Goal: Find specific page/section: Find specific page/section

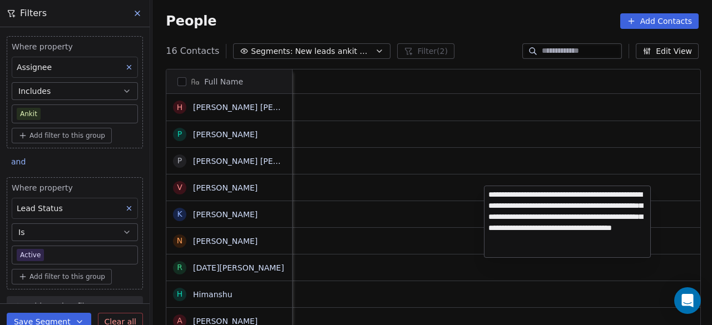
scroll to position [278, 553]
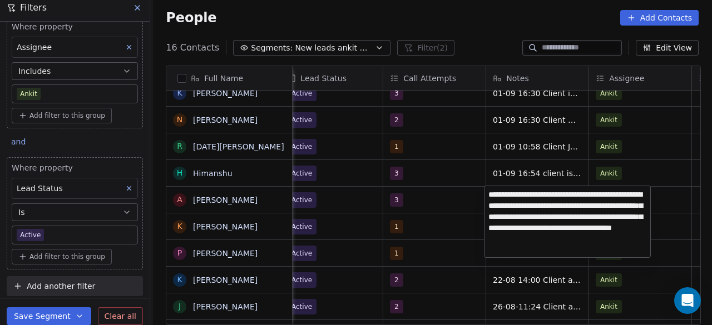
click at [347, 14] on html "On2Cook India Pvt. Ltd. Contacts People Marketing Workflows Campaigns Sales Pip…" at bounding box center [356, 162] width 712 height 325
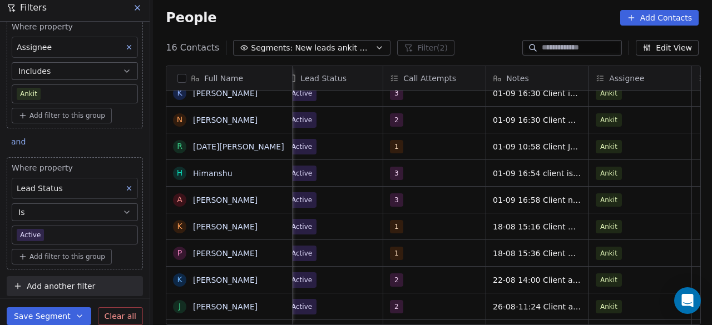
click at [284, 9] on div "People Add Contacts" at bounding box center [432, 18] width 560 height 42
click at [331, 14] on div "People Add Contacts" at bounding box center [432, 18] width 533 height 16
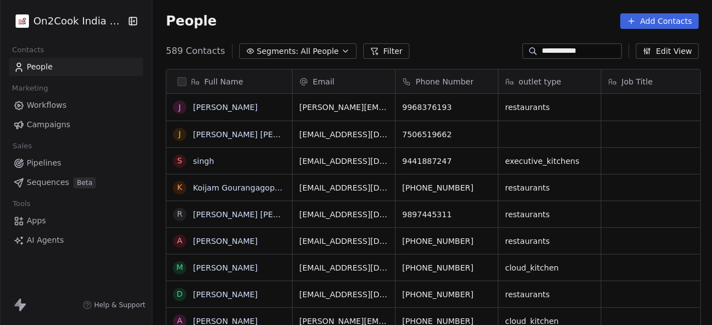
scroll to position [278, 553]
type input "**********"
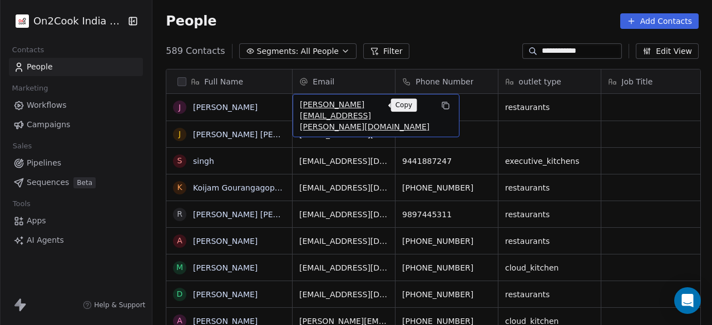
click at [444, 104] on icon "grid" at bounding box center [446, 106] width 5 height 5
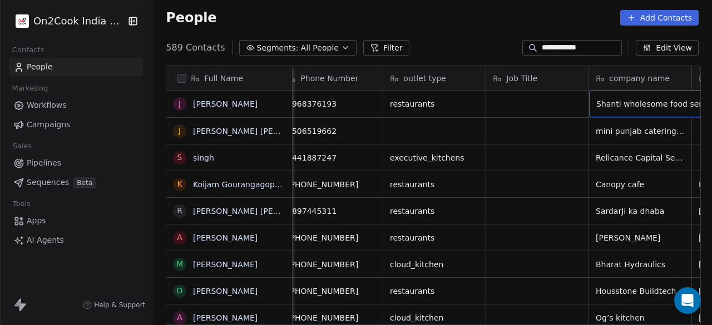
scroll to position [0, 218]
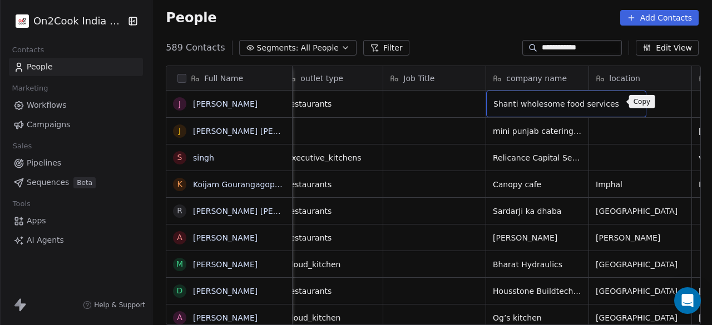
click at [628, 102] on icon "grid" at bounding box center [632, 102] width 9 height 9
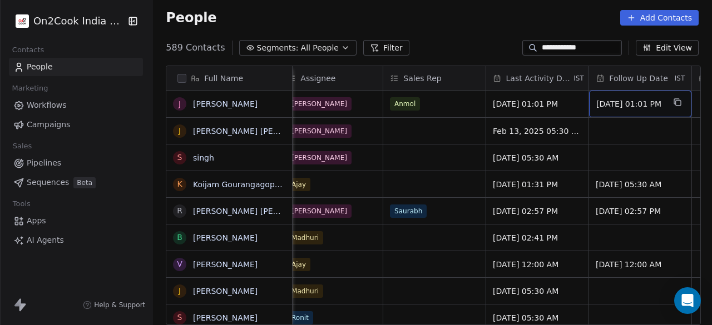
scroll to position [0, 1556]
